Goal: Transaction & Acquisition: Purchase product/service

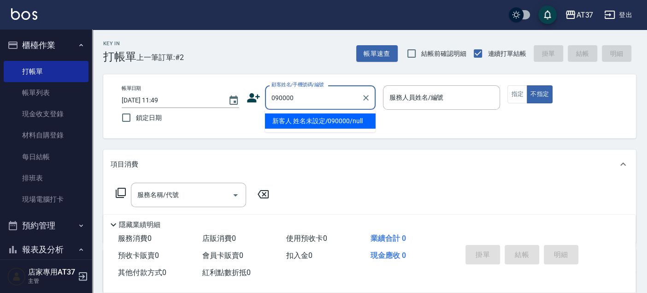
type input "新客人 姓名未設定/090000/null"
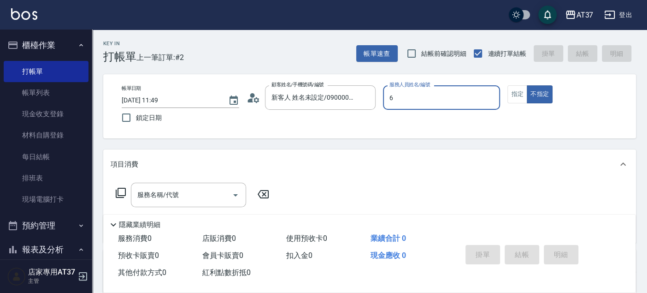
type input "6"
type button "false"
type input "Dolly-6"
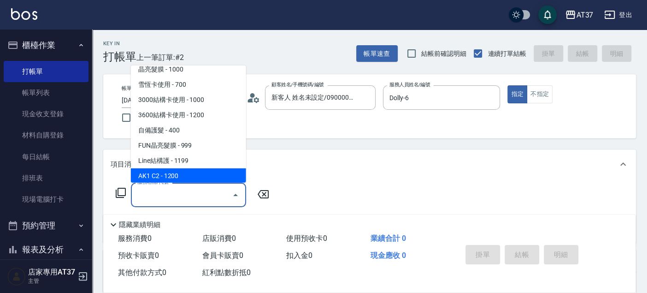
scroll to position [1219, 0]
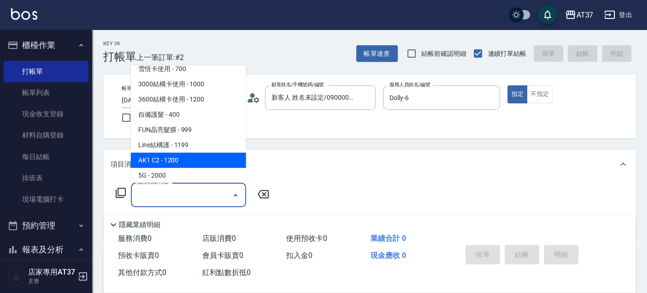
type input "AK1 C2(515)"
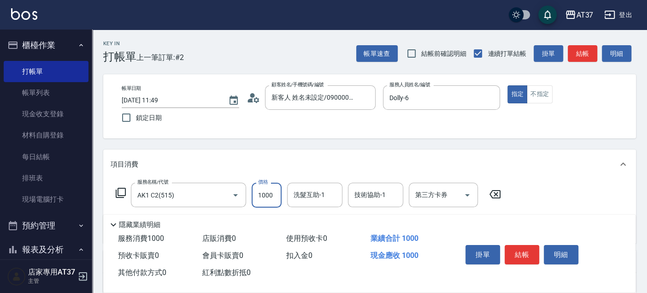
type input "1000"
click at [581, 50] on button "結帳" at bounding box center [582, 53] width 29 height 17
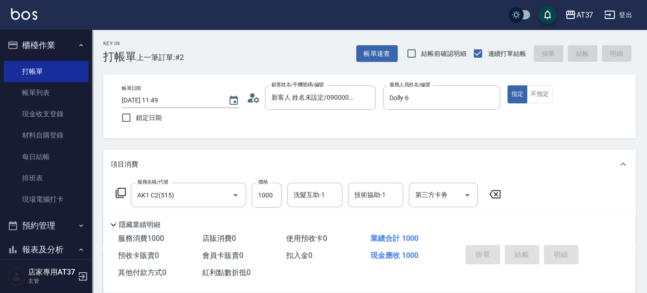
type input "[DATE] 13:08"
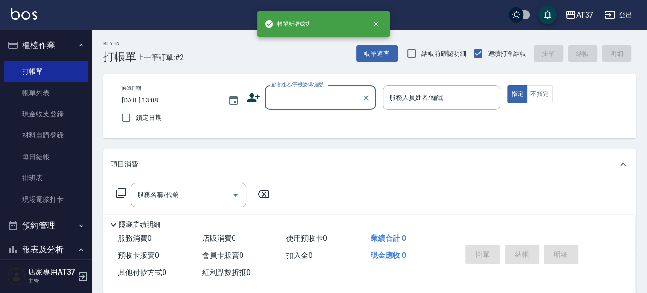
scroll to position [0, 0]
